Goal: Transaction & Acquisition: Purchase product/service

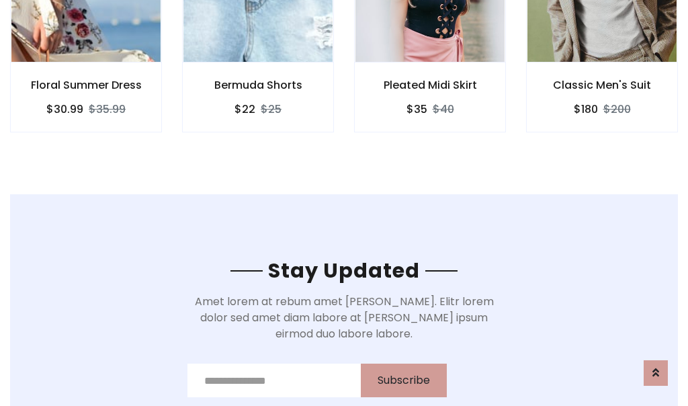
scroll to position [2022, 0]
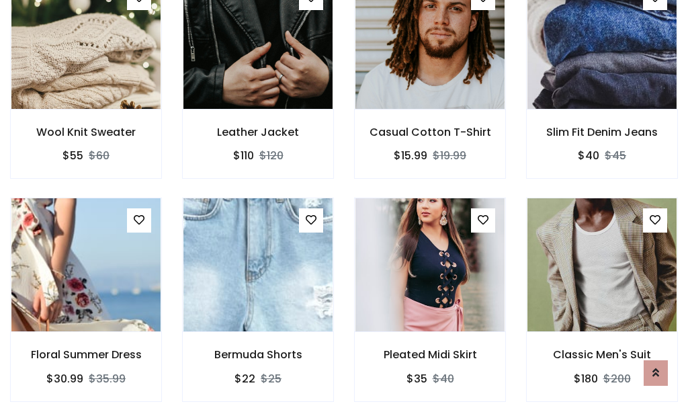
click at [344, 203] on div "Pleated Midi Skirt $35 $40" at bounding box center [430, 308] width 172 height 222
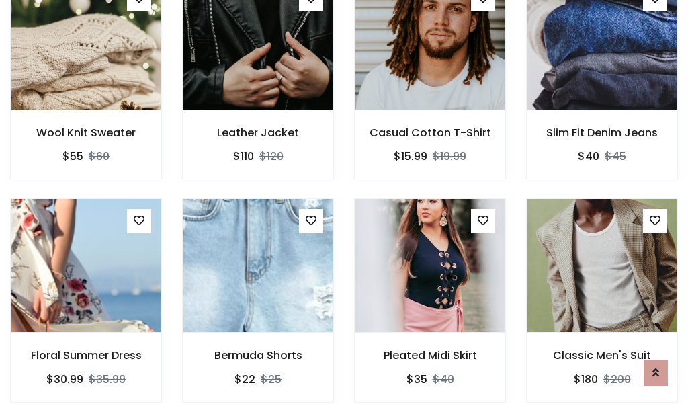
click at [344, 203] on div "Pleated Midi Skirt $35 $40" at bounding box center [430, 309] width 172 height 222
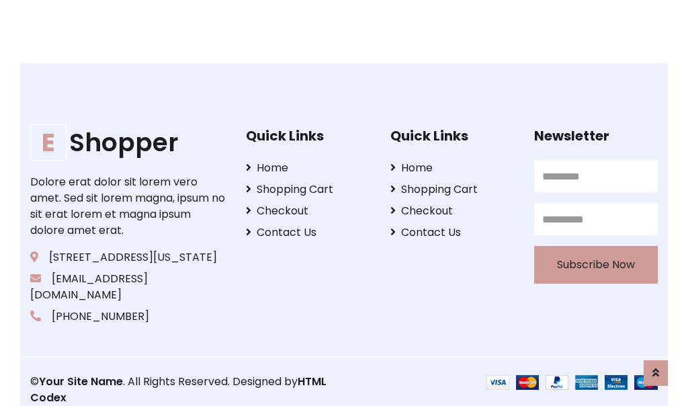
scroll to position [2556, 0]
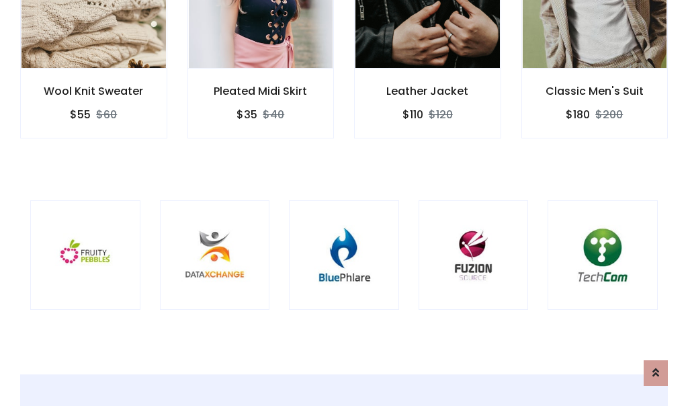
click at [344, 202] on div at bounding box center [344, 255] width 110 height 110
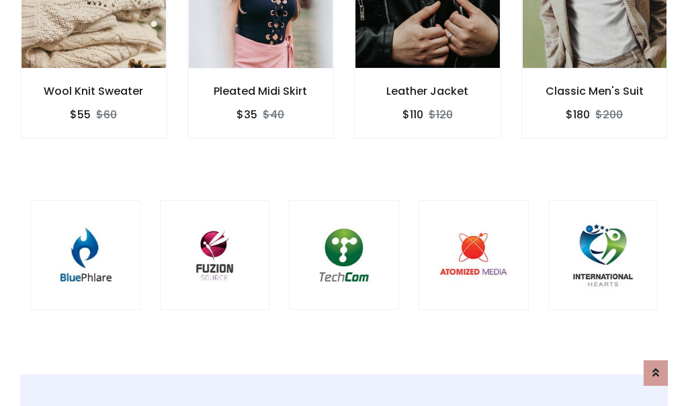
click at [344, 203] on div at bounding box center [344, 255] width 110 height 110
click at [344, 202] on div at bounding box center [344, 255] width 110 height 110
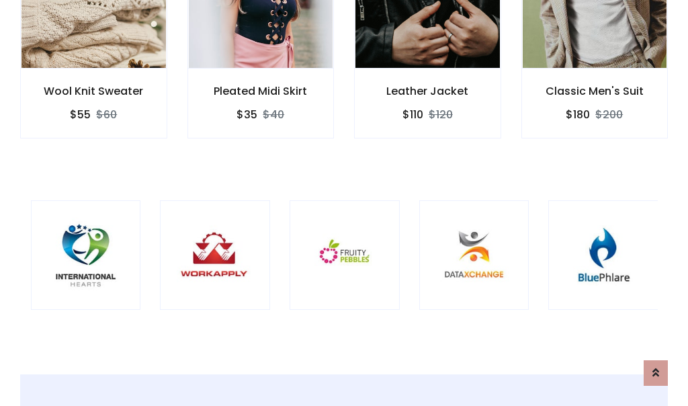
scroll to position [0, 0]
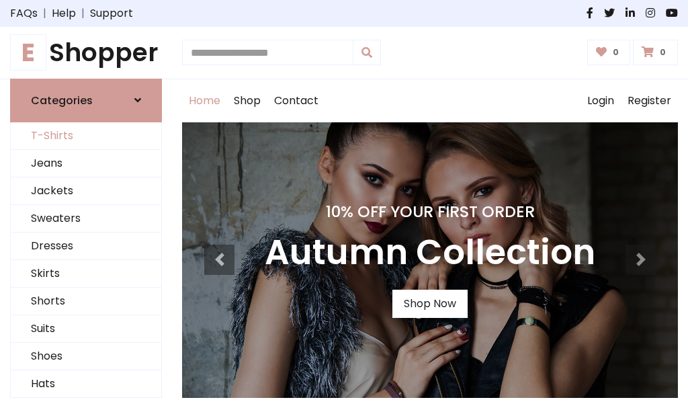
click at [86, 136] on link "T-Shirts" at bounding box center [86, 136] width 150 height 28
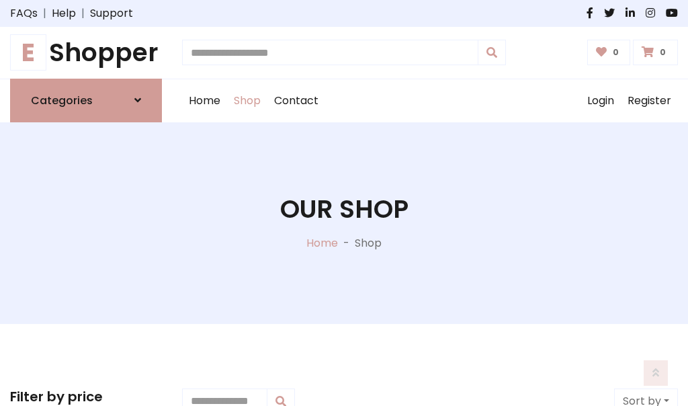
scroll to position [538, 0]
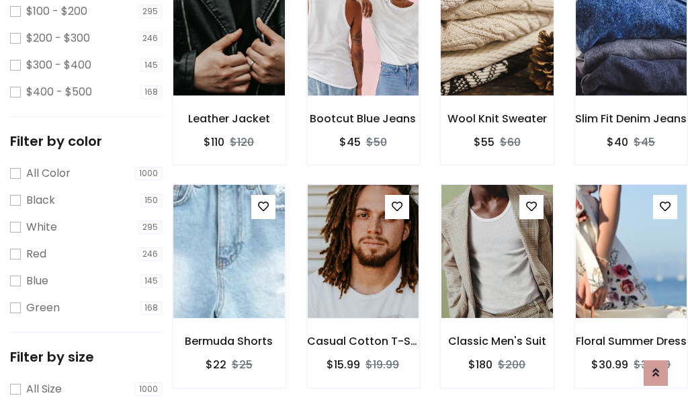
scroll to position [0, 0]
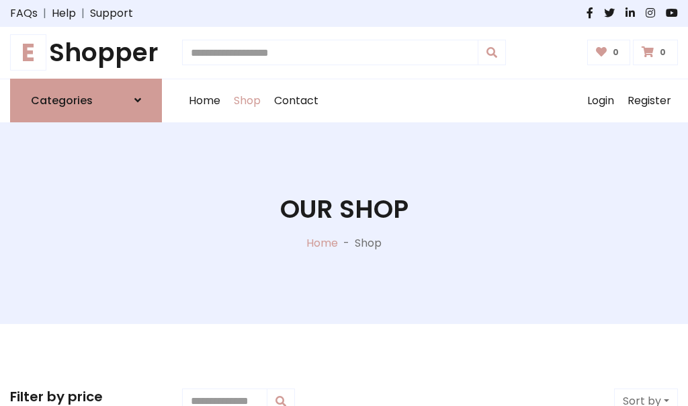
click at [86, 52] on h1 "E Shopper" at bounding box center [86, 53] width 152 height 30
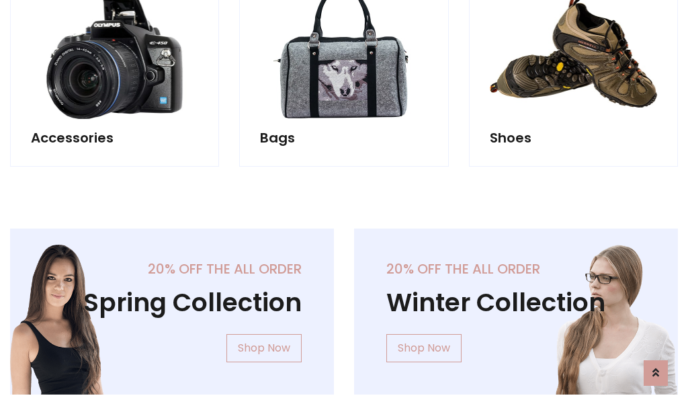
scroll to position [1305, 0]
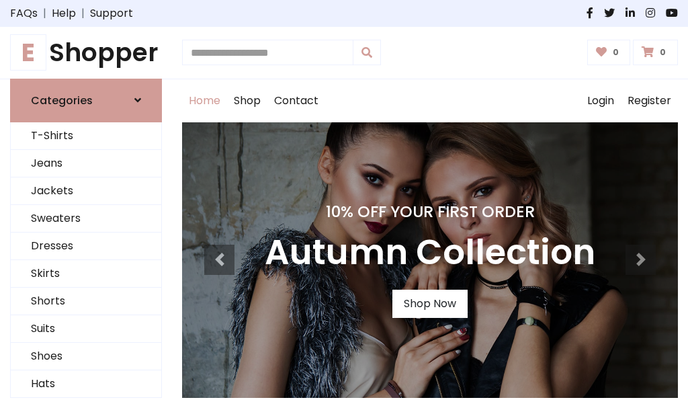
scroll to position [440, 0]
